Goal: Information Seeking & Learning: Learn about a topic

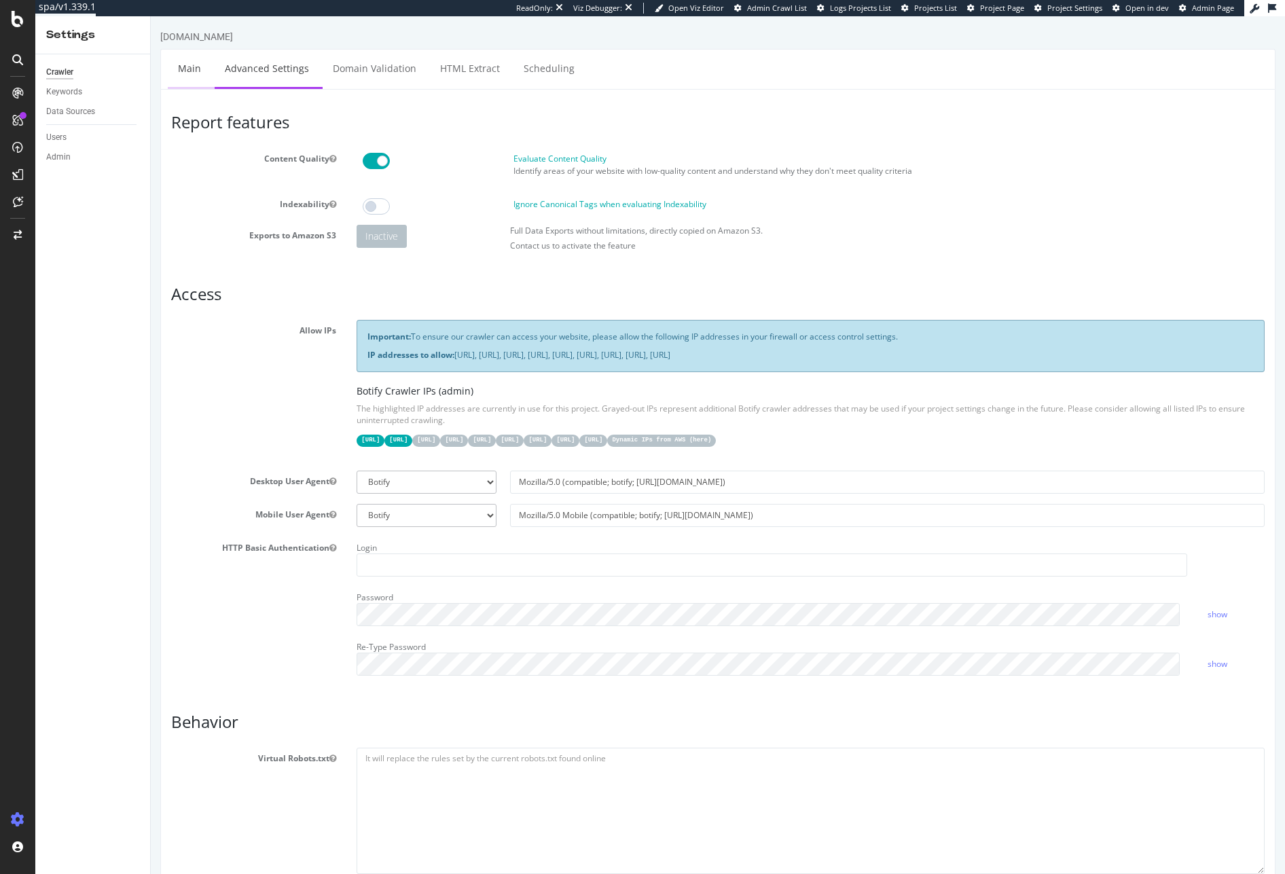
click at [187, 75] on link "Main" at bounding box center [189, 68] width 43 height 37
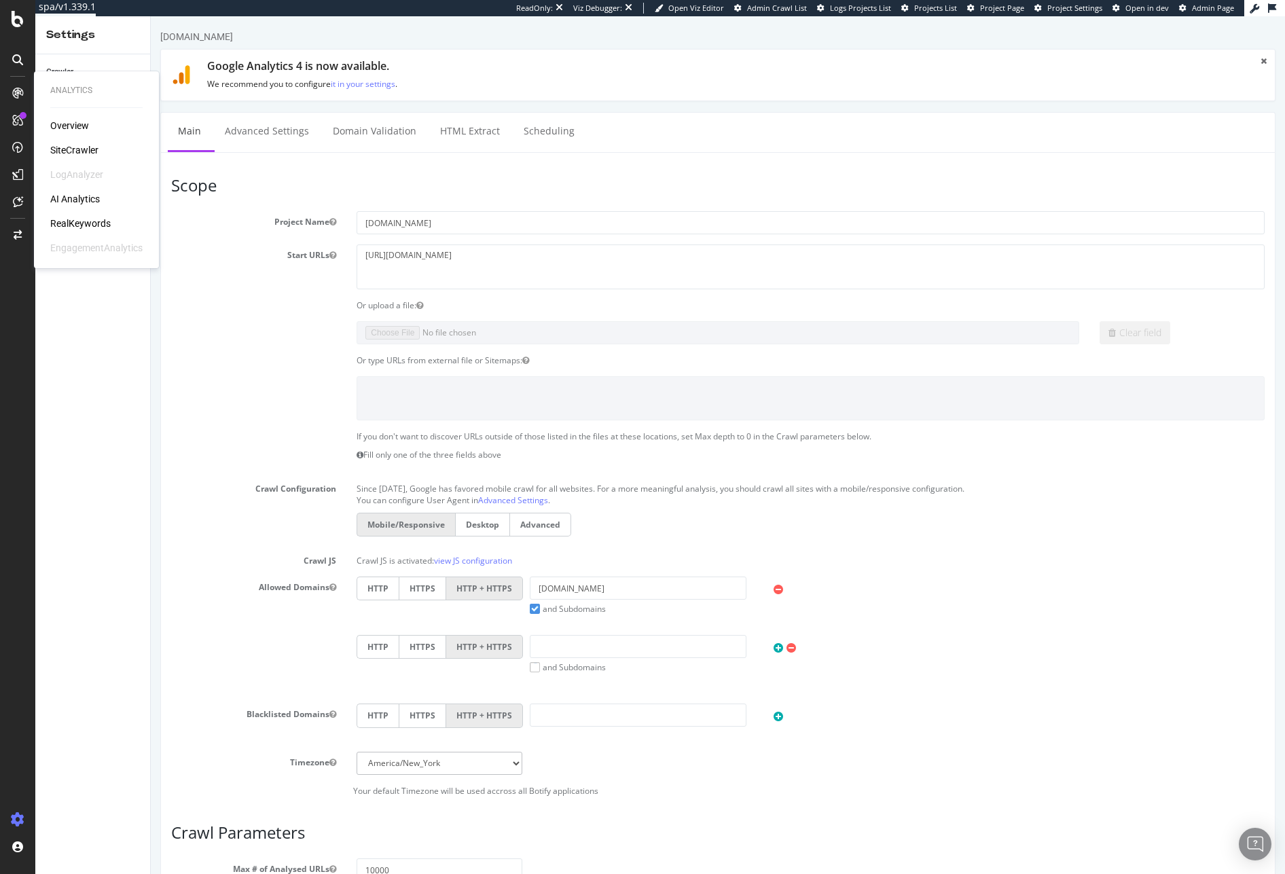
click at [81, 142] on div "Overview SiteCrawler LogAnalyzer AI Analytics RealKeywords EngagementAnalytics" at bounding box center [96, 187] width 92 height 136
click at [79, 147] on div "SiteCrawler" at bounding box center [74, 150] width 48 height 14
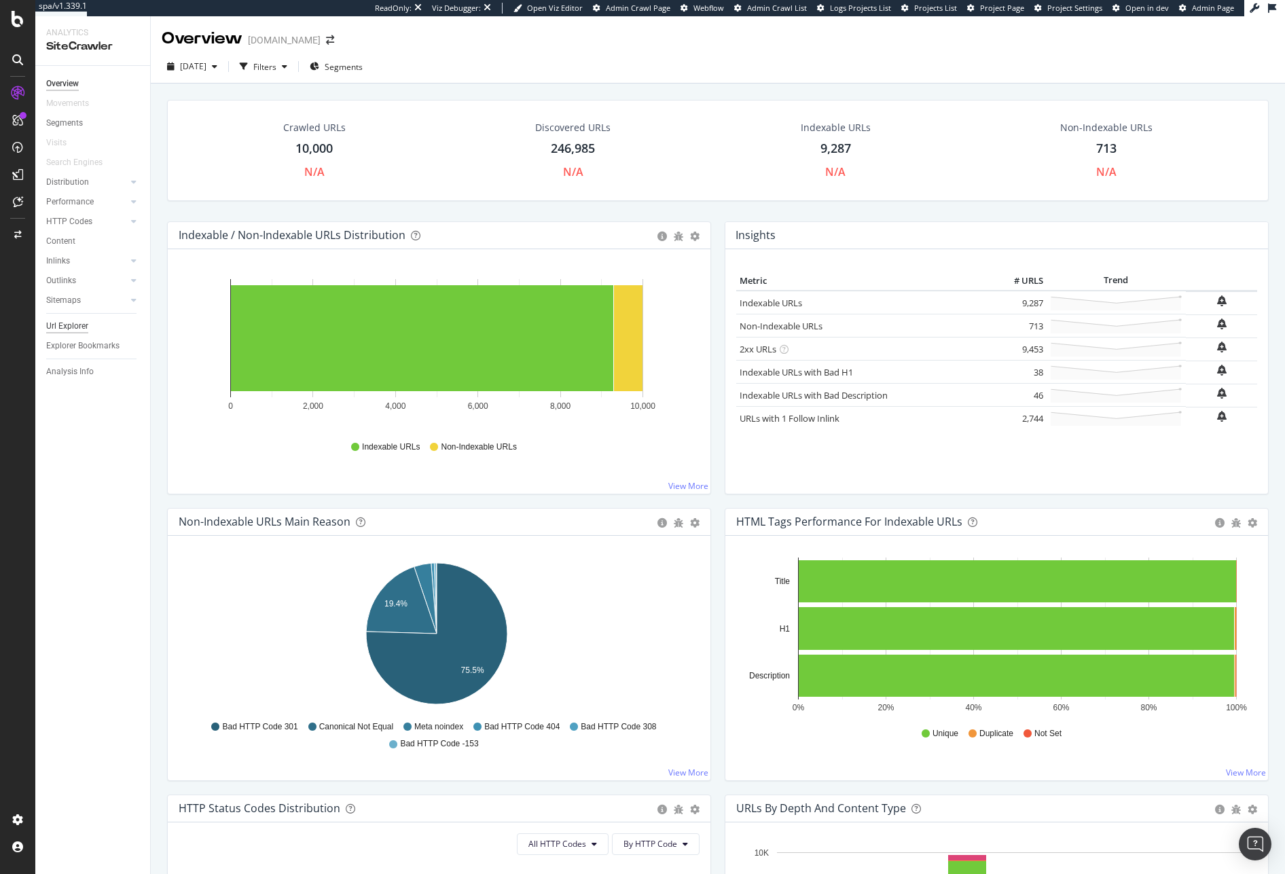
click at [84, 321] on div "Url Explorer" at bounding box center [67, 326] width 42 height 14
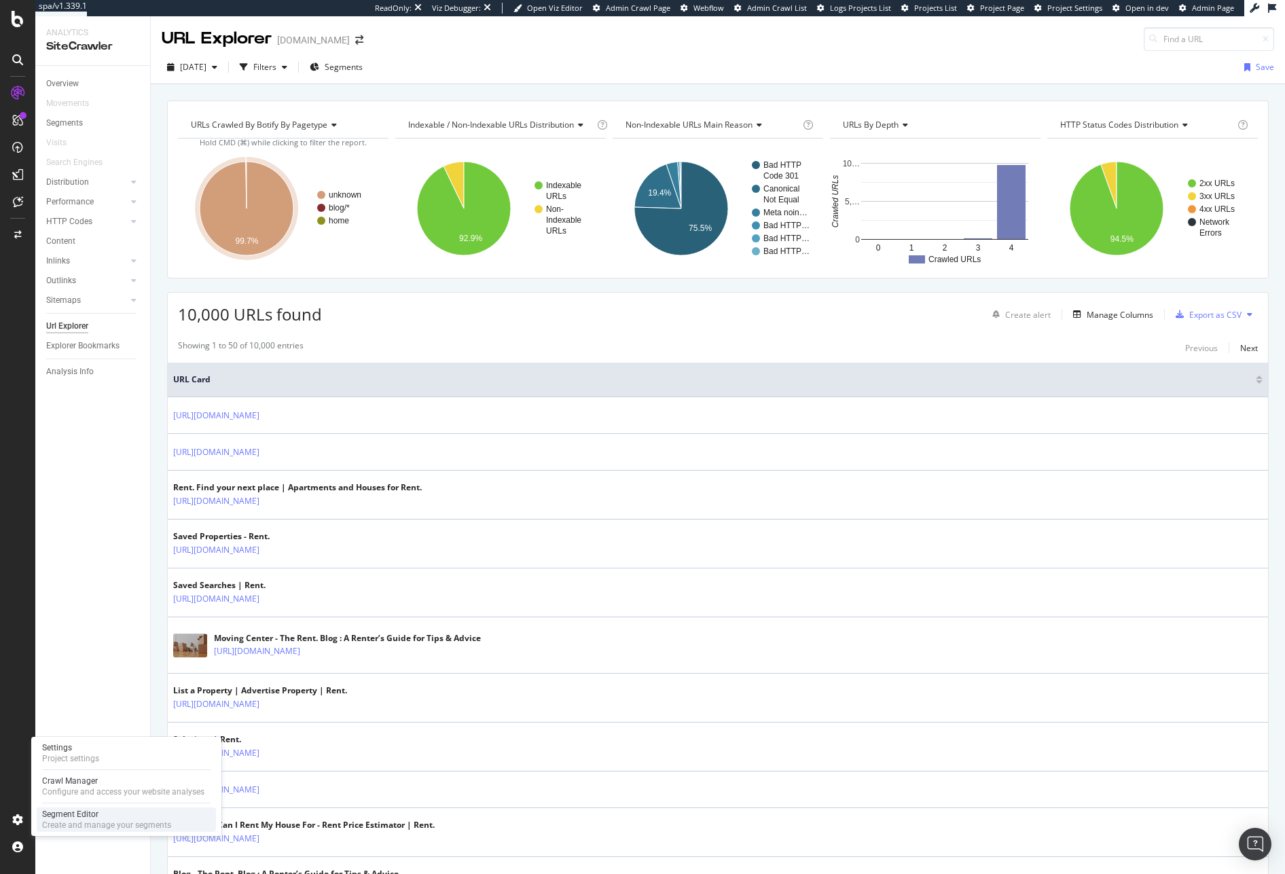
click at [68, 807] on div "Segment Editor Create and manage your segments" at bounding box center [126, 819] width 179 height 24
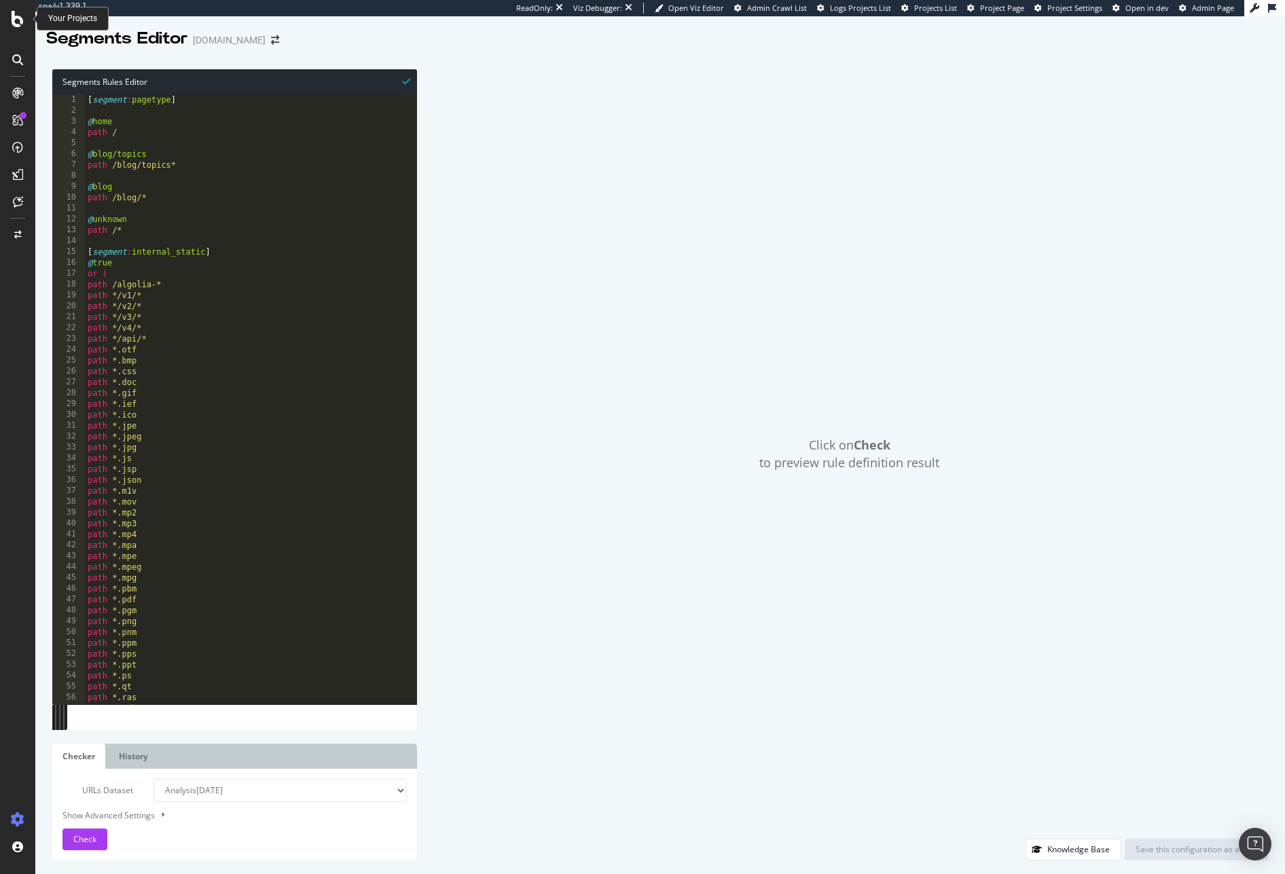
click at [14, 20] on icon at bounding box center [18, 19] width 12 height 16
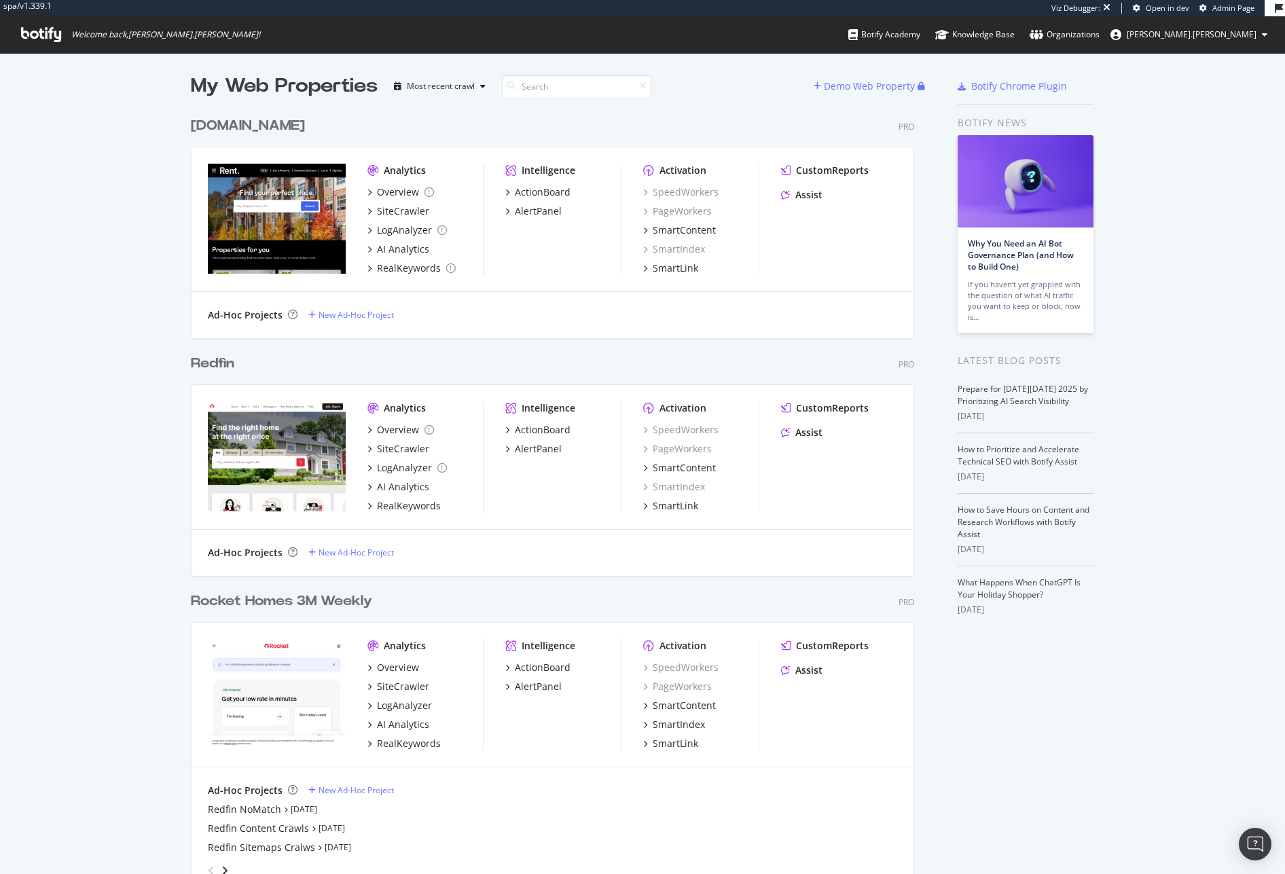
scroll to position [3, 0]
click at [407, 448] on div "SiteCrawler" at bounding box center [403, 448] width 52 height 14
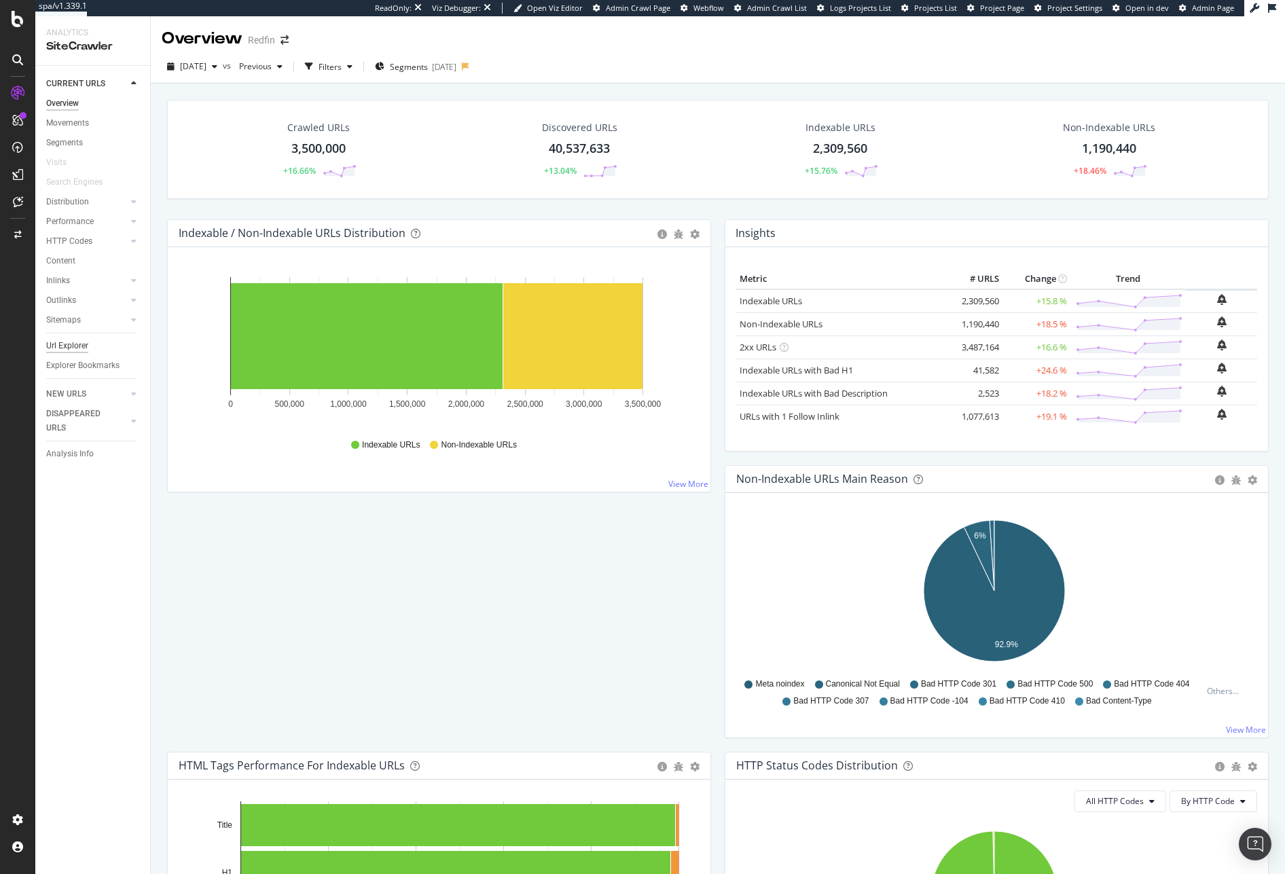
click at [71, 344] on div "Url Explorer" at bounding box center [67, 346] width 42 height 14
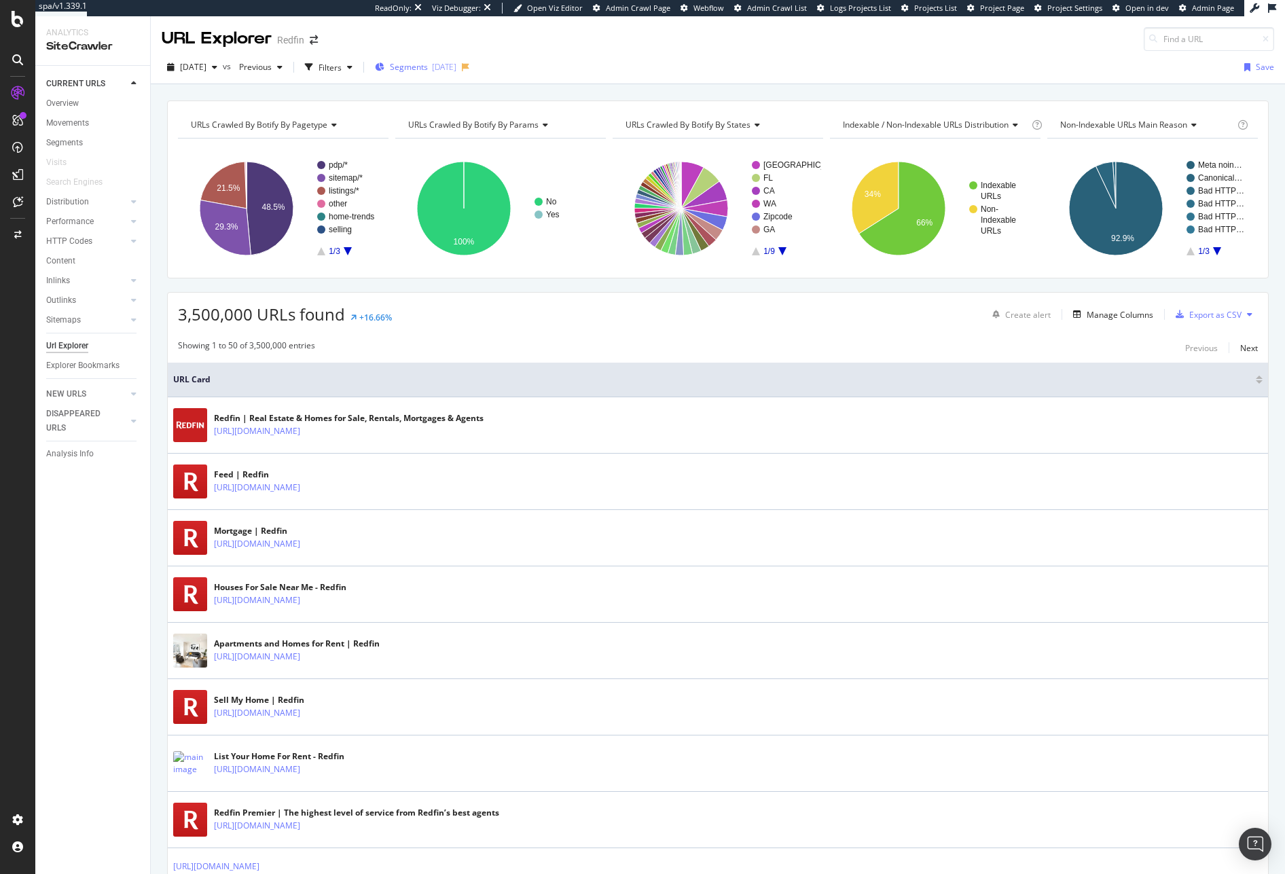
click at [456, 69] on div "[DATE]" at bounding box center [444, 67] width 24 height 12
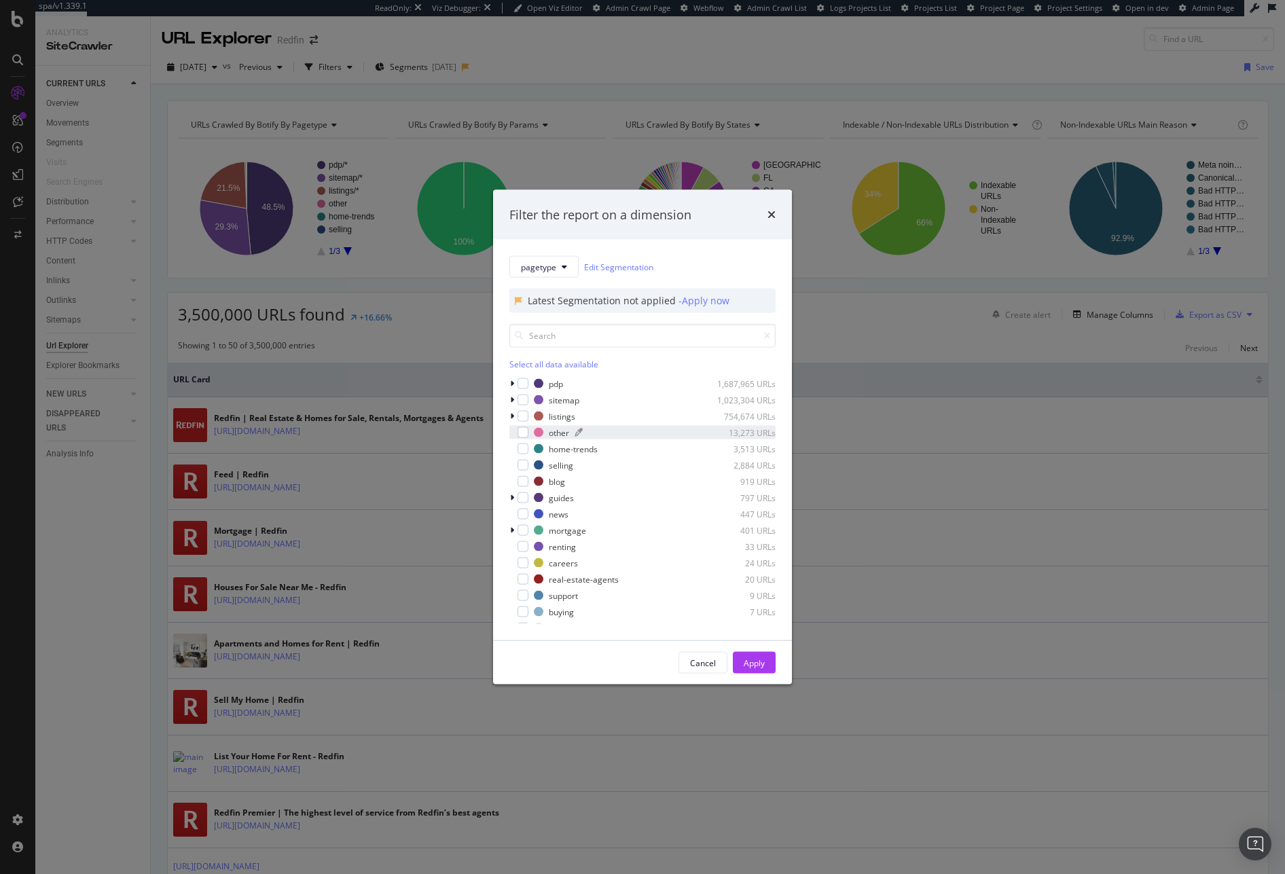
click at [562, 436] on div "other" at bounding box center [559, 432] width 20 height 12
click at [763, 661] on div "Apply" at bounding box center [754, 663] width 21 height 12
